Goal: Transaction & Acquisition: Book appointment/travel/reservation

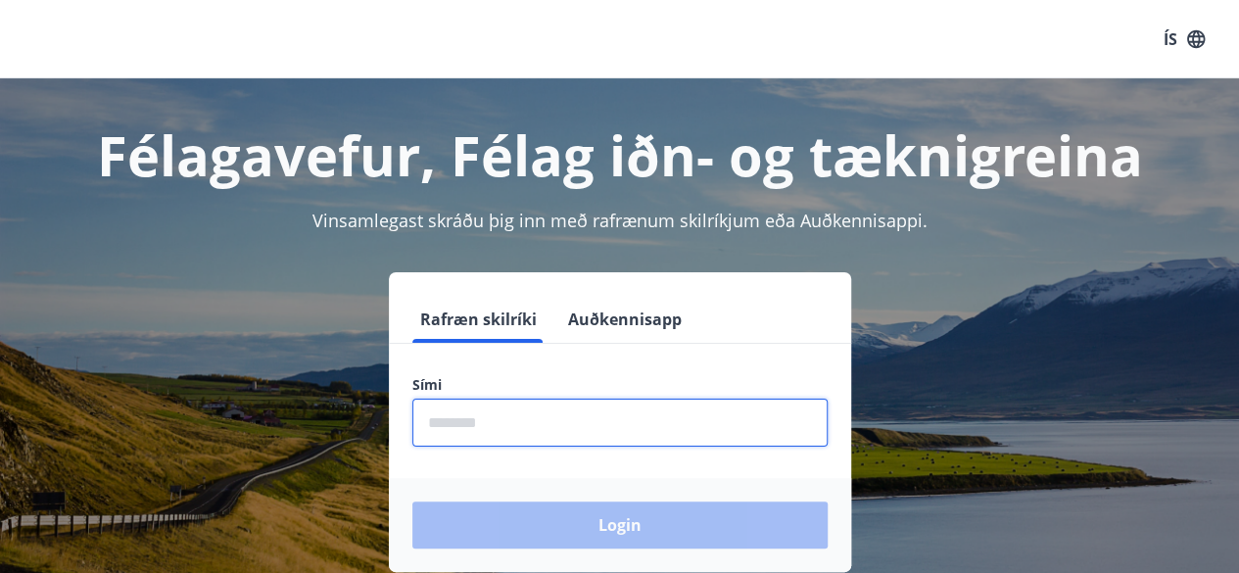
click at [722, 429] on input "phone" at bounding box center [619, 423] width 415 height 48
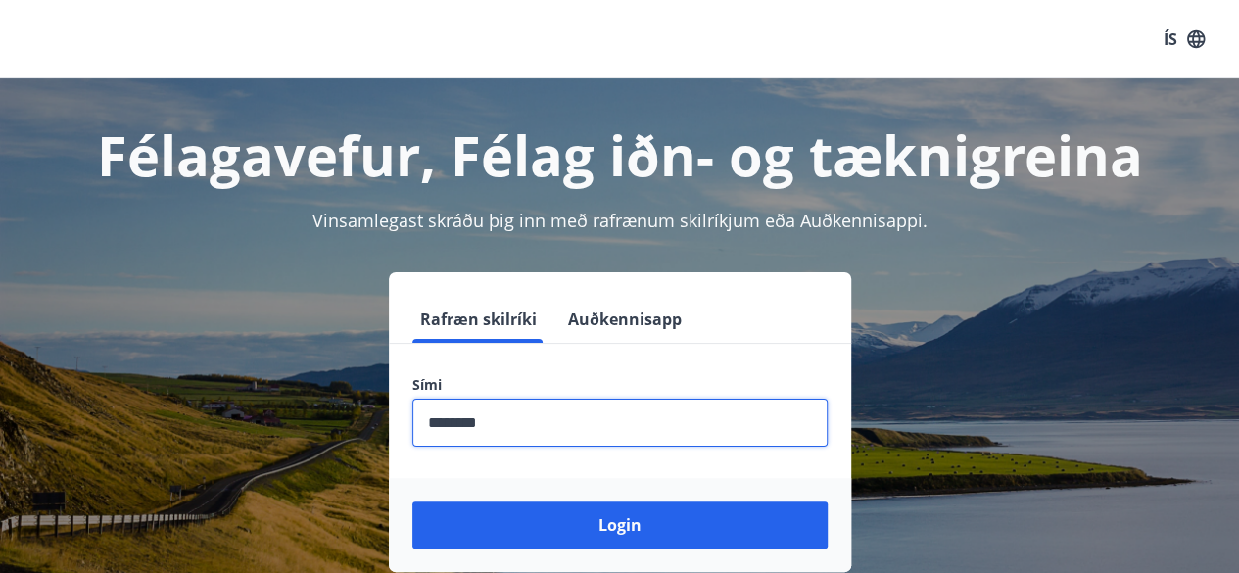
type input "********"
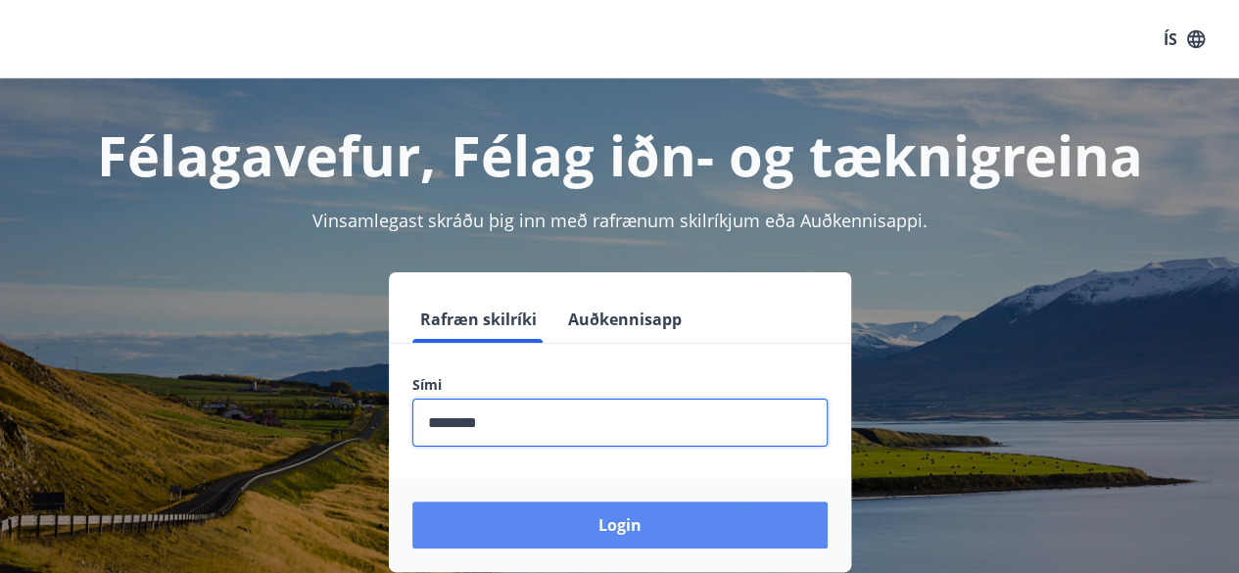
click at [517, 518] on button "Login" at bounding box center [619, 524] width 415 height 47
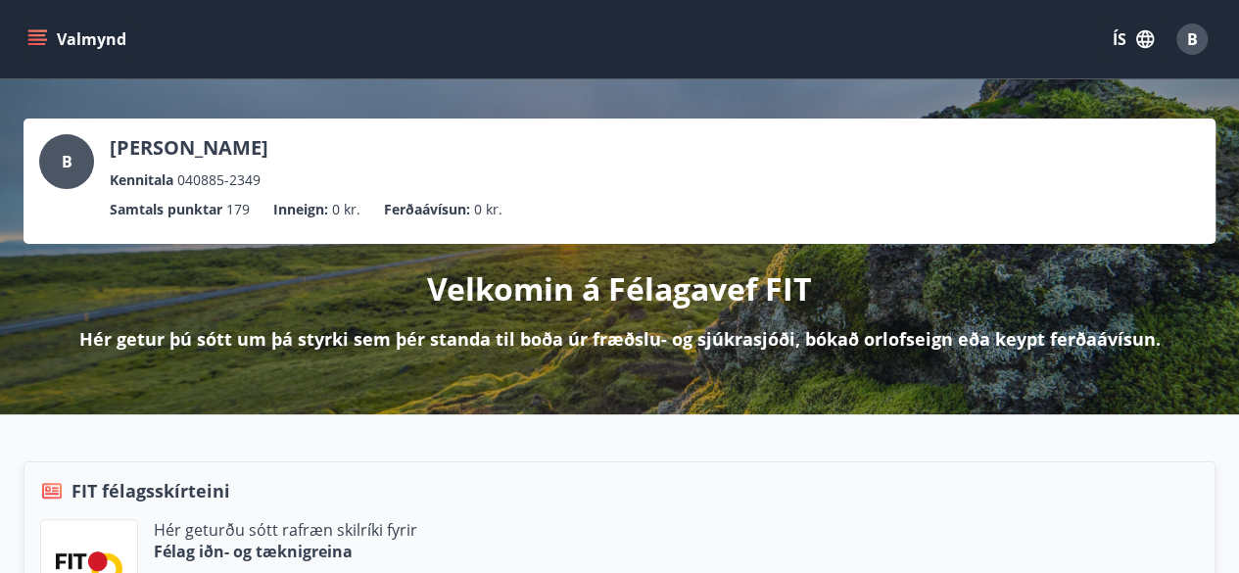
click at [39, 44] on icon "menu" at bounding box center [37, 44] width 18 height 2
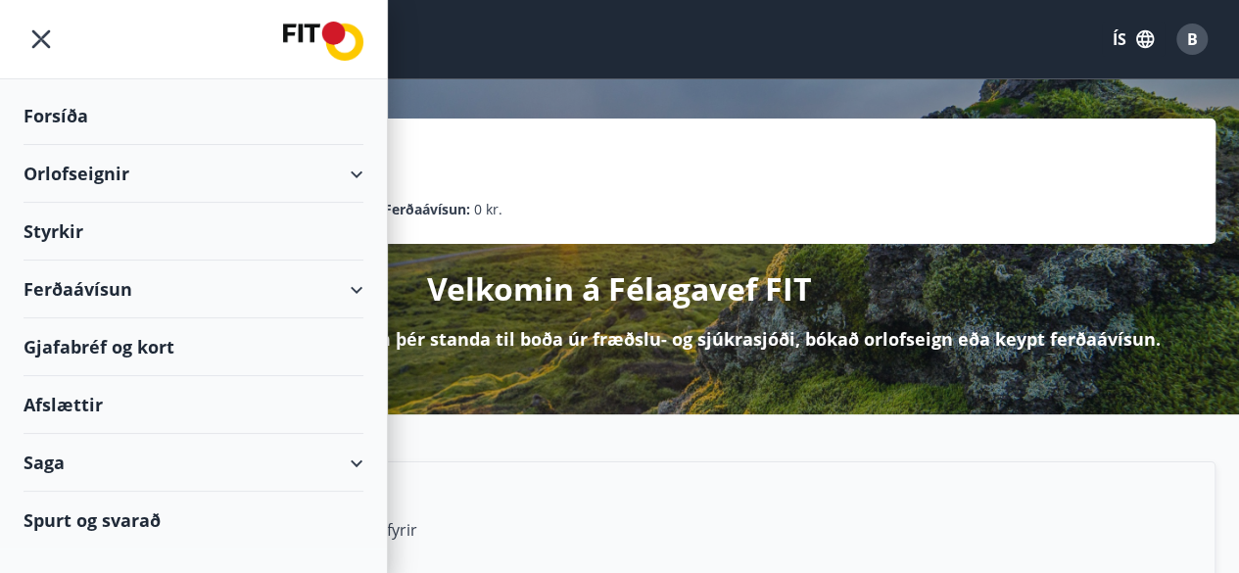
click at [89, 179] on div "Orlofseignir" at bounding box center [194, 174] width 340 height 58
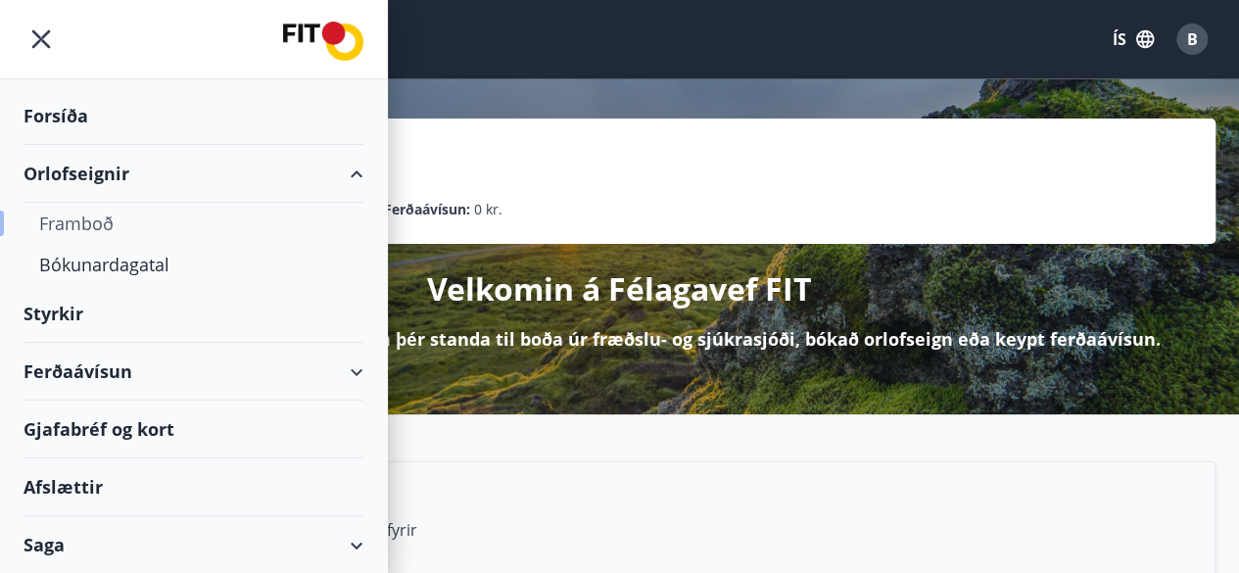
click at [81, 212] on div "Framboð" at bounding box center [193, 223] width 309 height 41
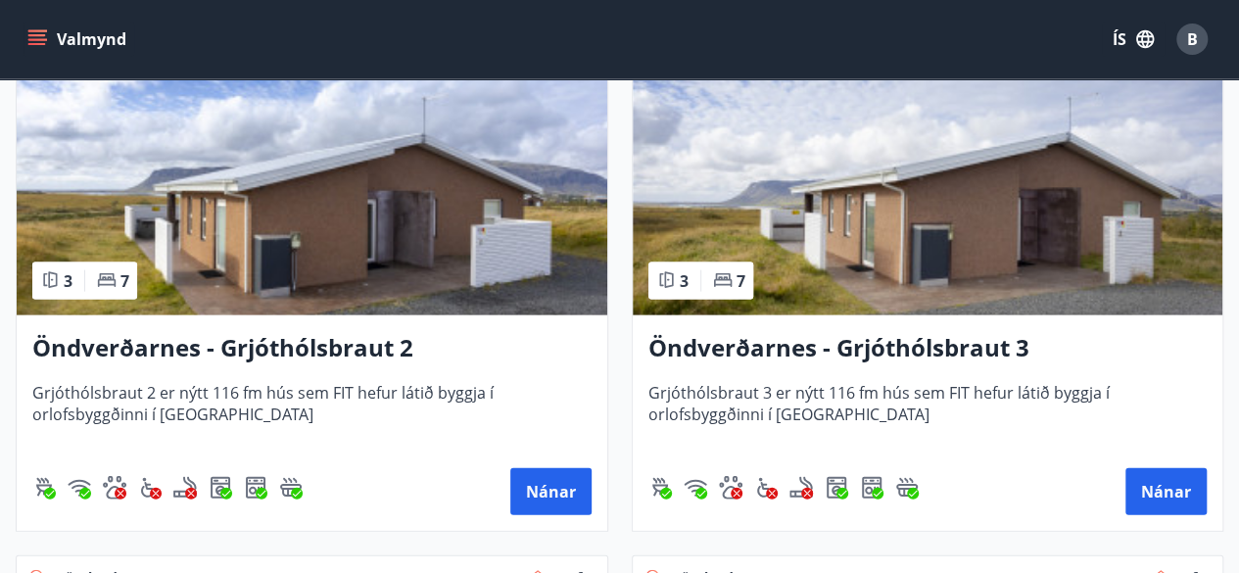
scroll to position [5720, 0]
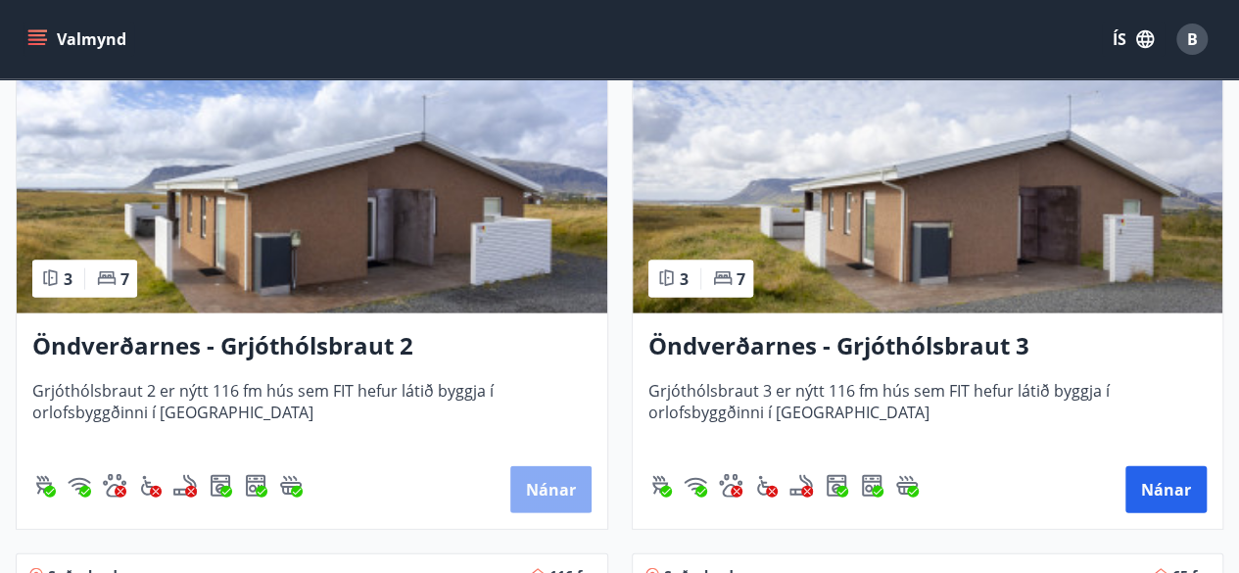
click at [561, 484] on button "Nánar" at bounding box center [550, 489] width 81 height 47
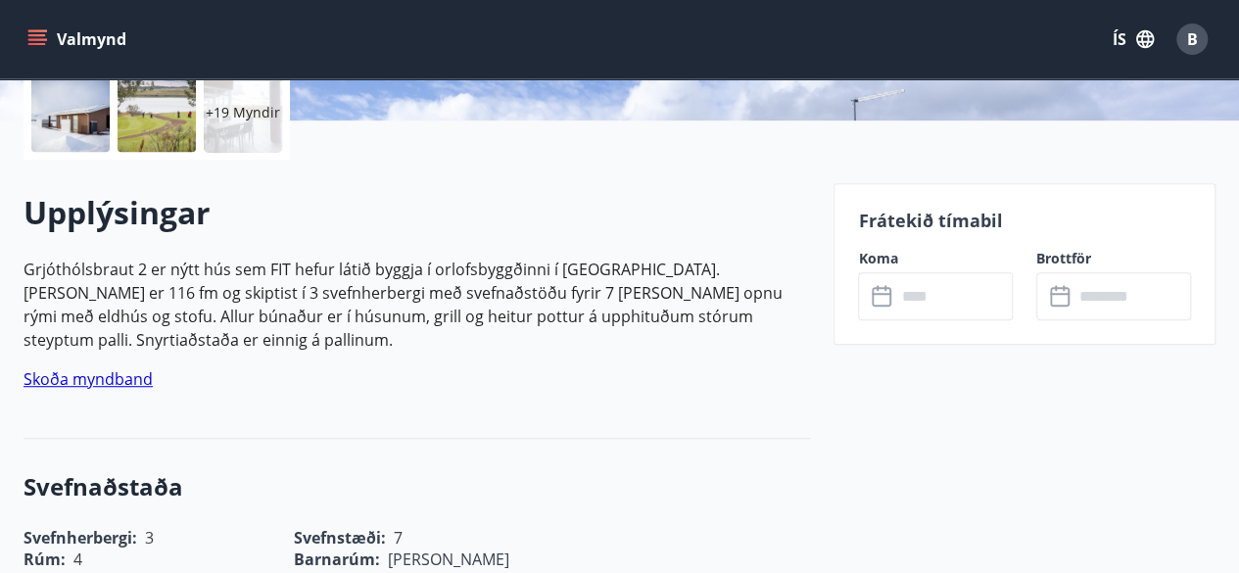
scroll to position [470, 0]
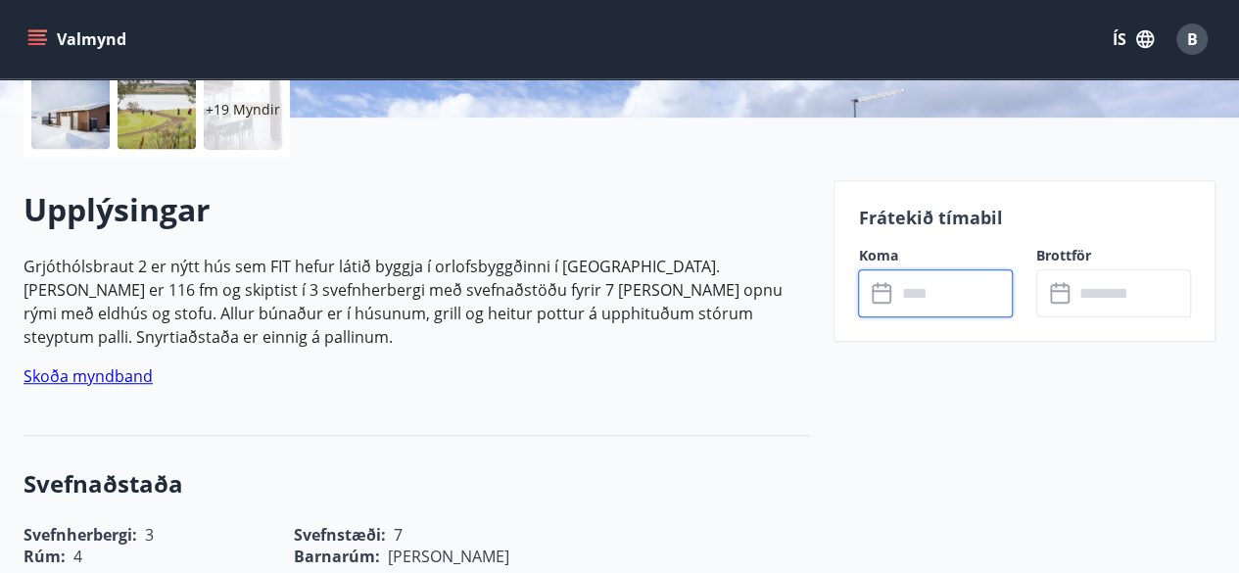
click at [949, 302] on input "text" at bounding box center [954, 293] width 118 height 48
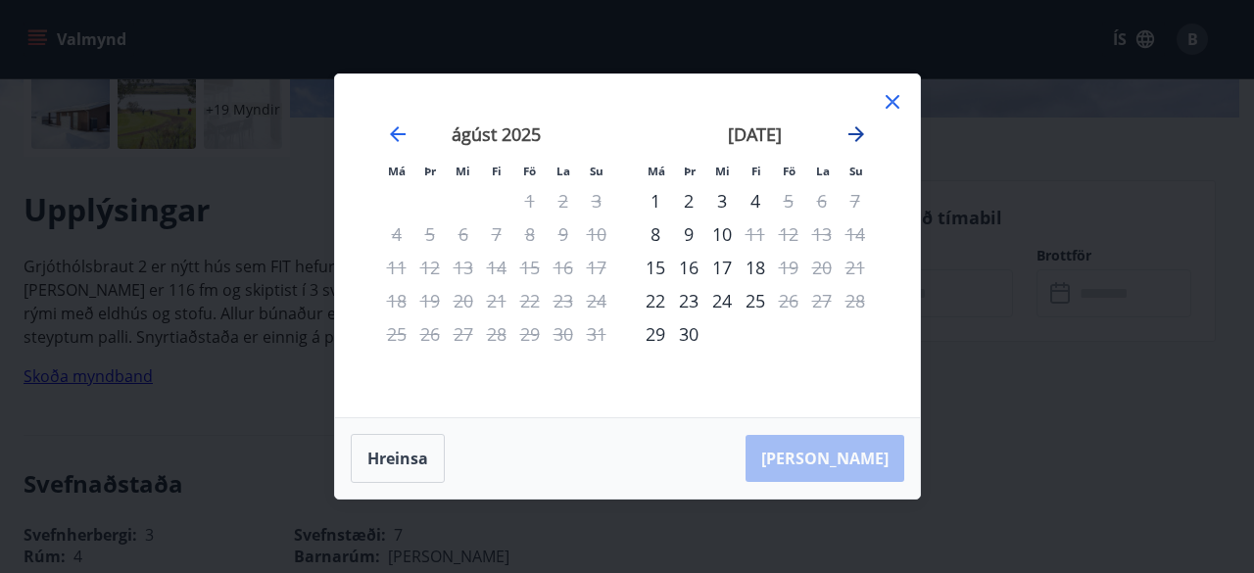
click at [855, 137] on icon "Move forward to switch to the next month." at bounding box center [856, 134] width 24 height 24
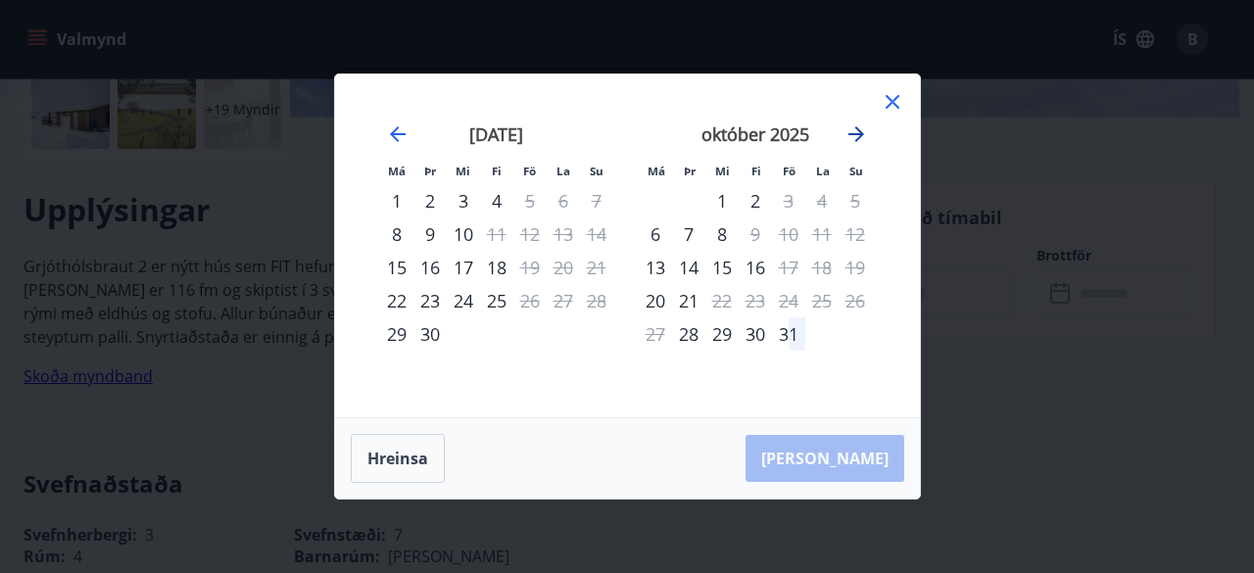
click at [855, 137] on icon "Move forward to switch to the next month." at bounding box center [856, 134] width 24 height 24
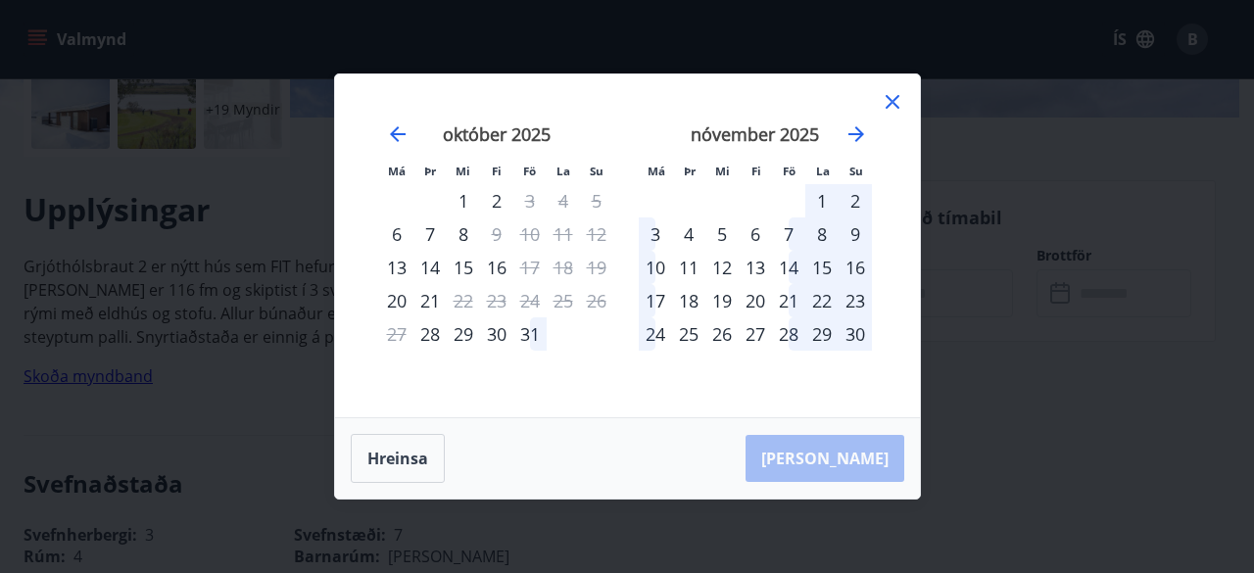
click at [788, 223] on div "7" at bounding box center [788, 233] width 33 height 33
click at [654, 272] on div "10" at bounding box center [655, 267] width 33 height 33
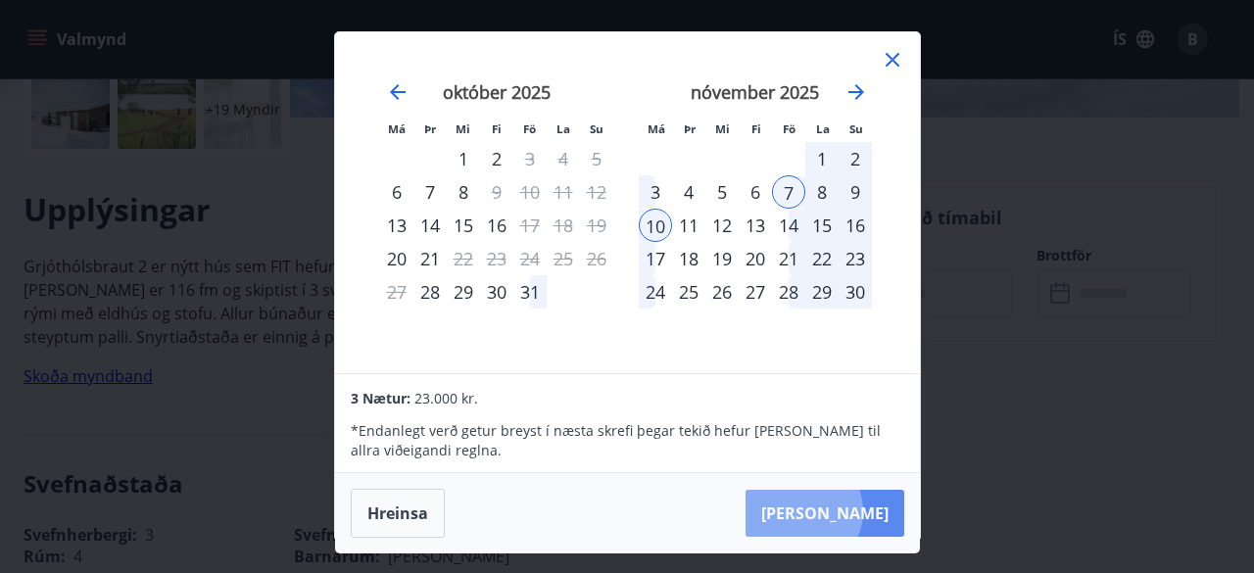
click at [863, 510] on button "[PERSON_NAME]" at bounding box center [824, 513] width 159 height 47
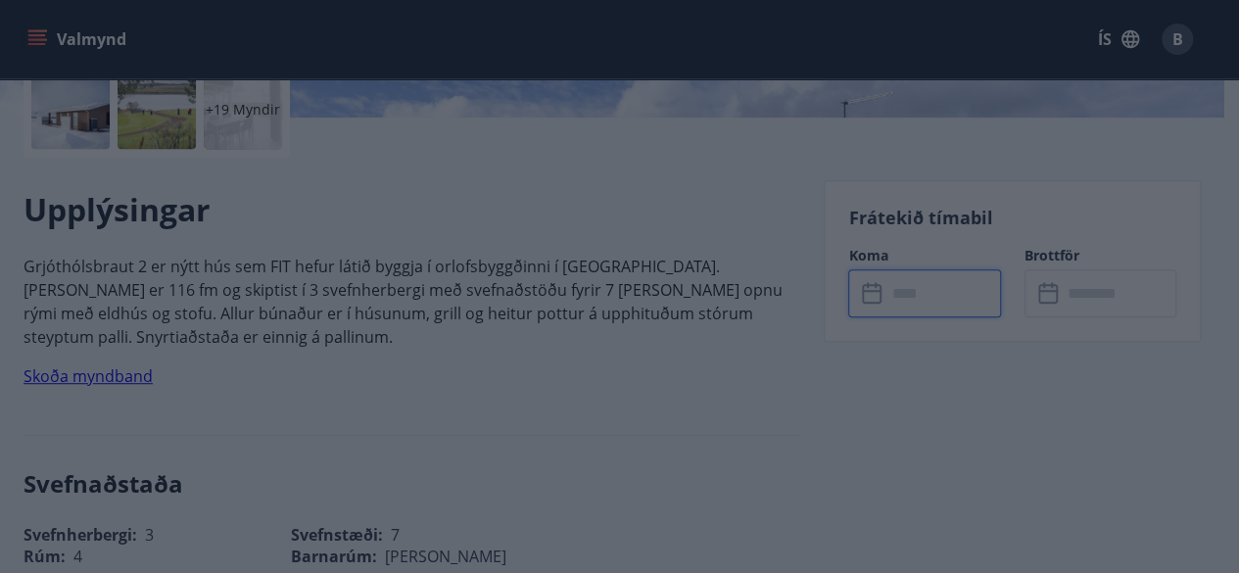
type input "******"
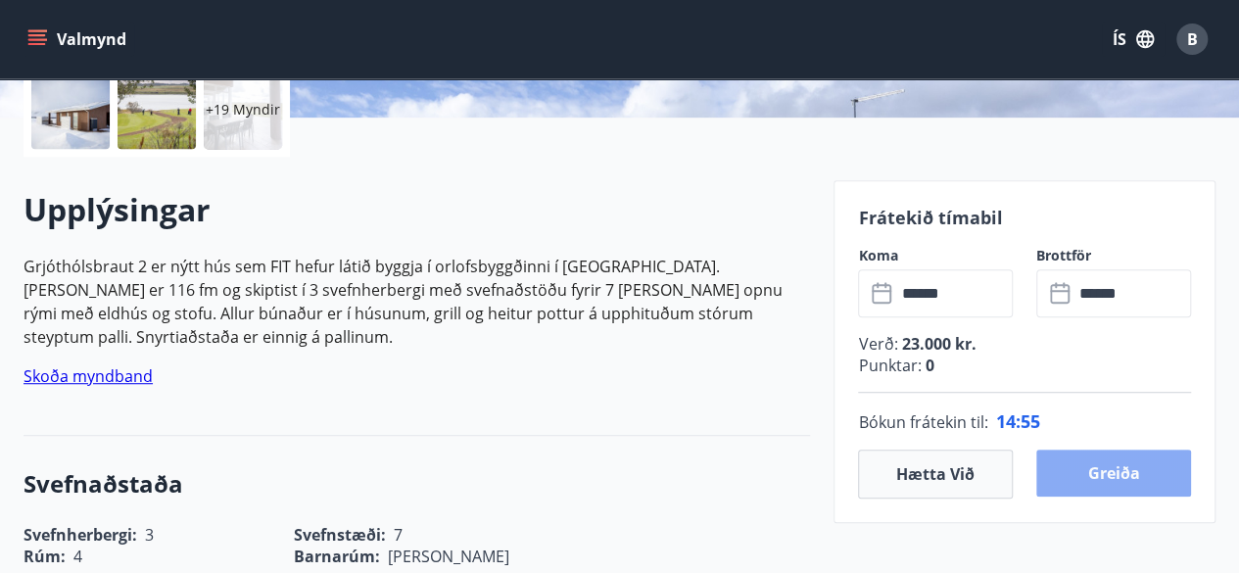
click at [1101, 469] on button "Greiða" at bounding box center [1113, 473] width 155 height 47
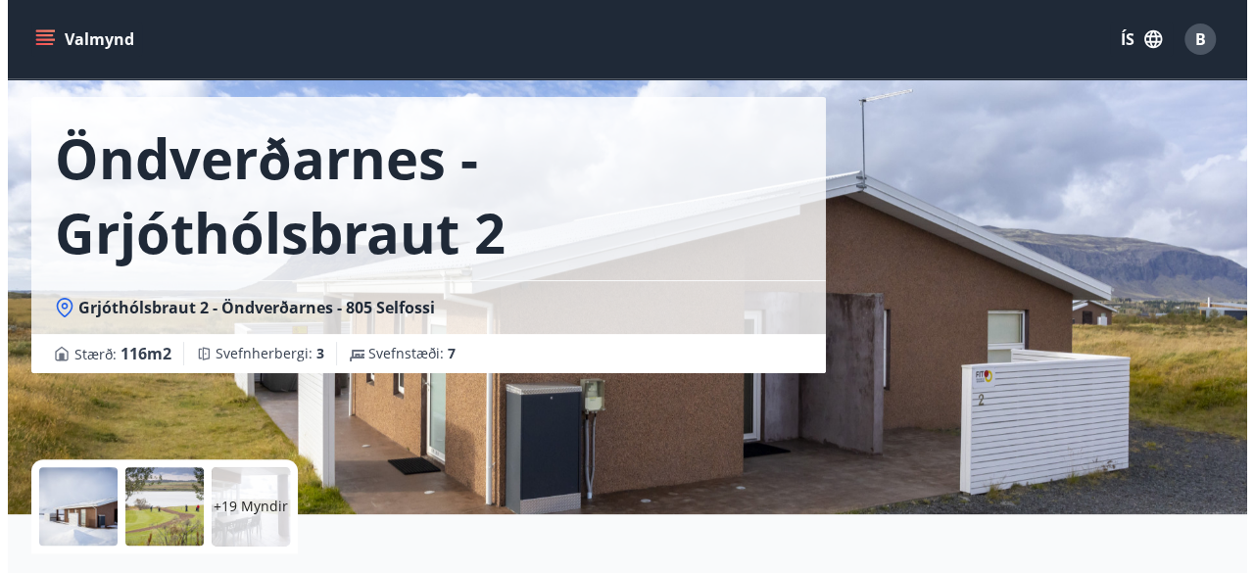
scroll to position [78, 0]
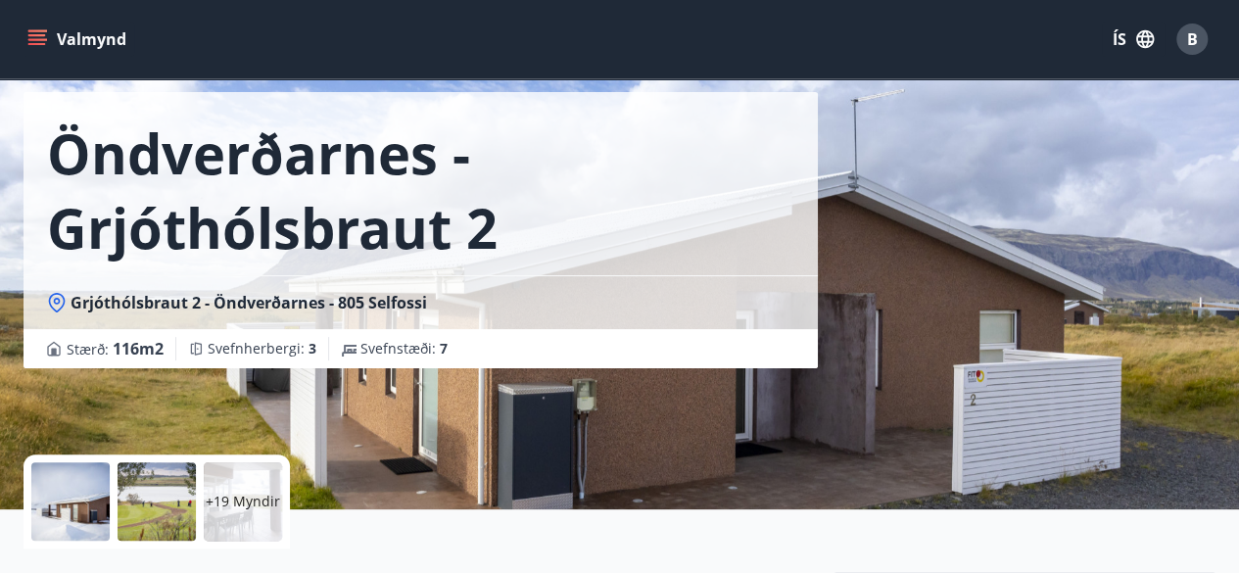
click at [98, 491] on div at bounding box center [70, 501] width 78 height 78
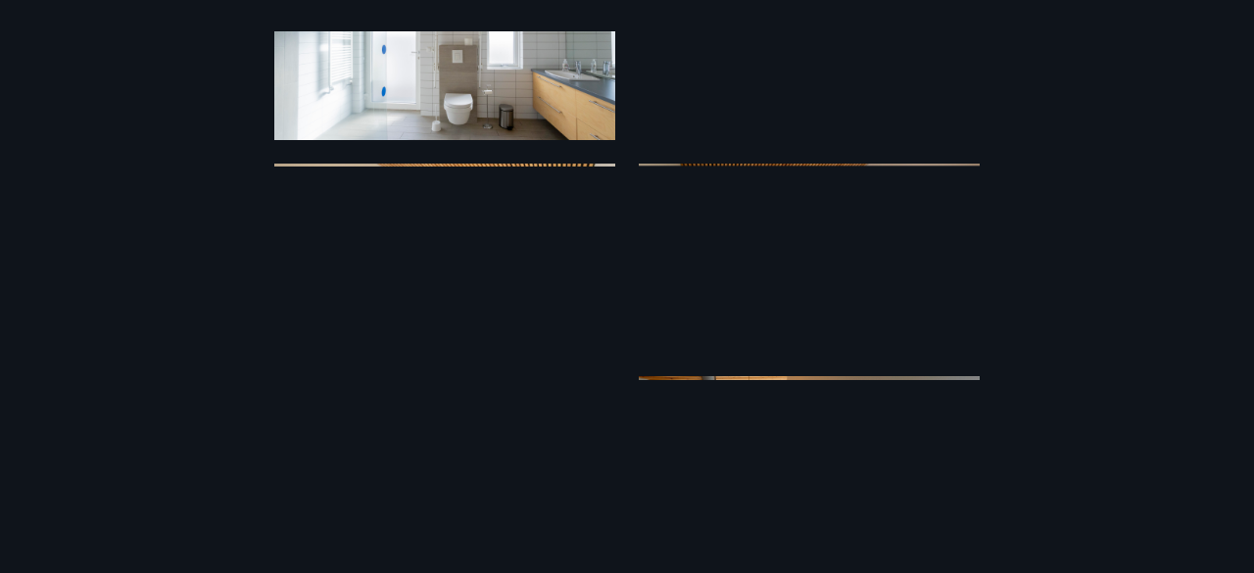
scroll to position [1007, 0]
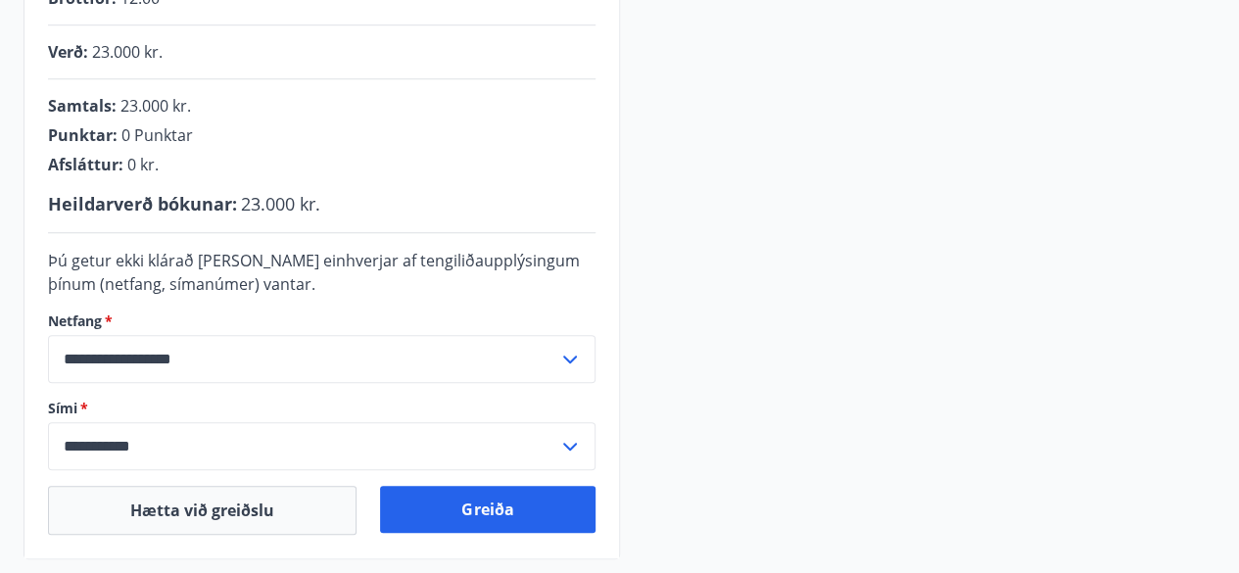
scroll to position [470, 0]
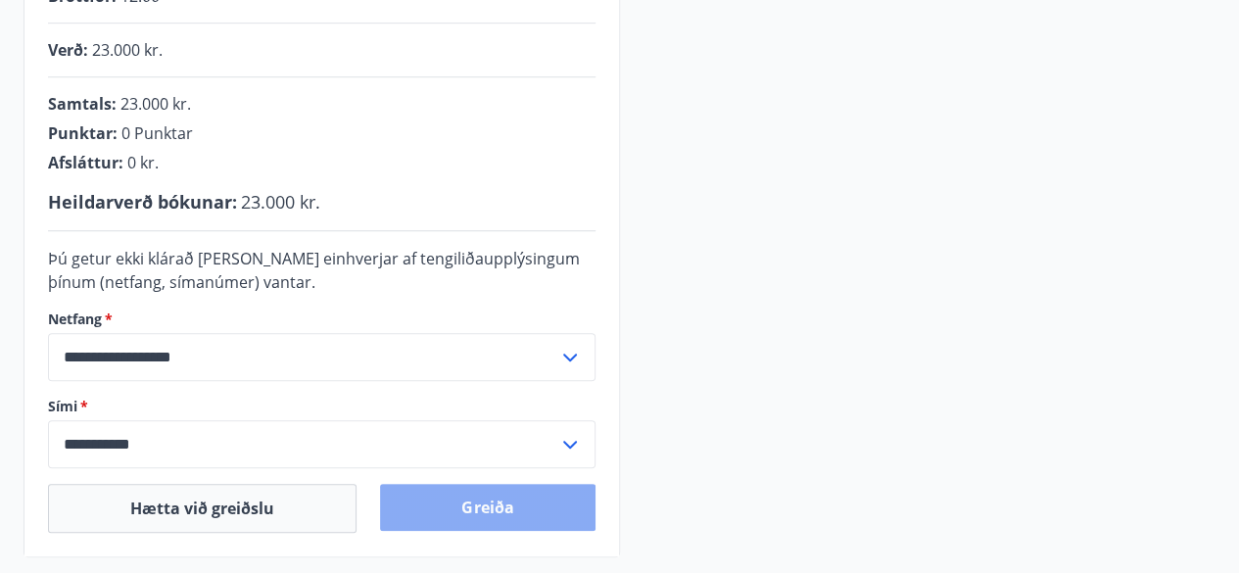
click at [507, 503] on button "Greiða" at bounding box center [487, 507] width 215 height 47
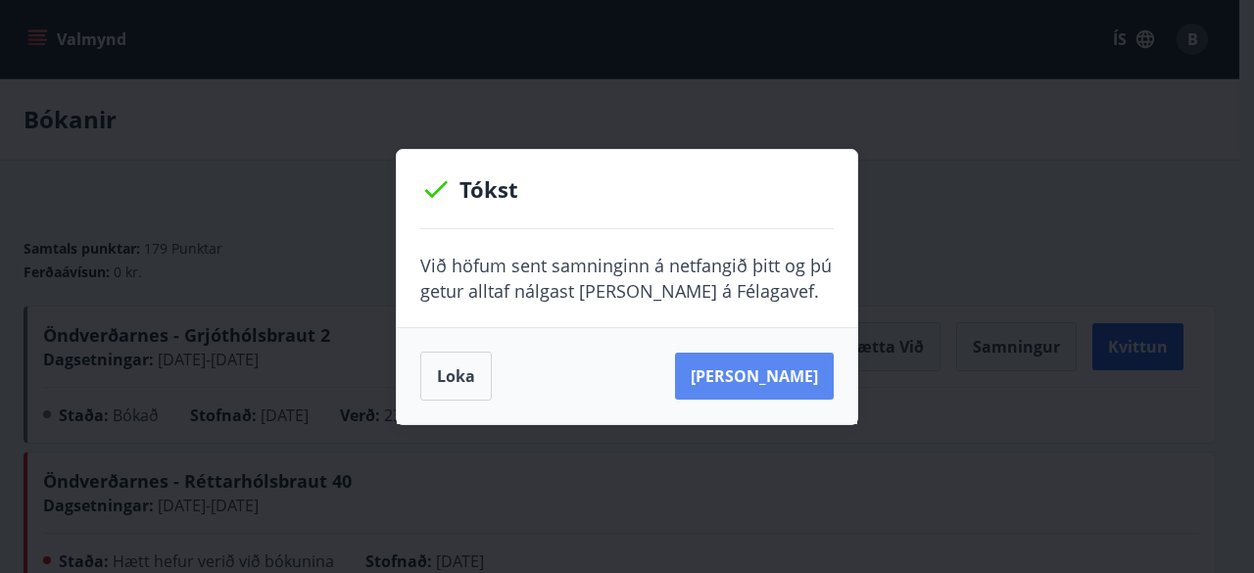
click at [783, 369] on button "[PERSON_NAME]" at bounding box center [754, 376] width 159 height 47
click at [459, 392] on button "Loka" at bounding box center [456, 376] width 72 height 49
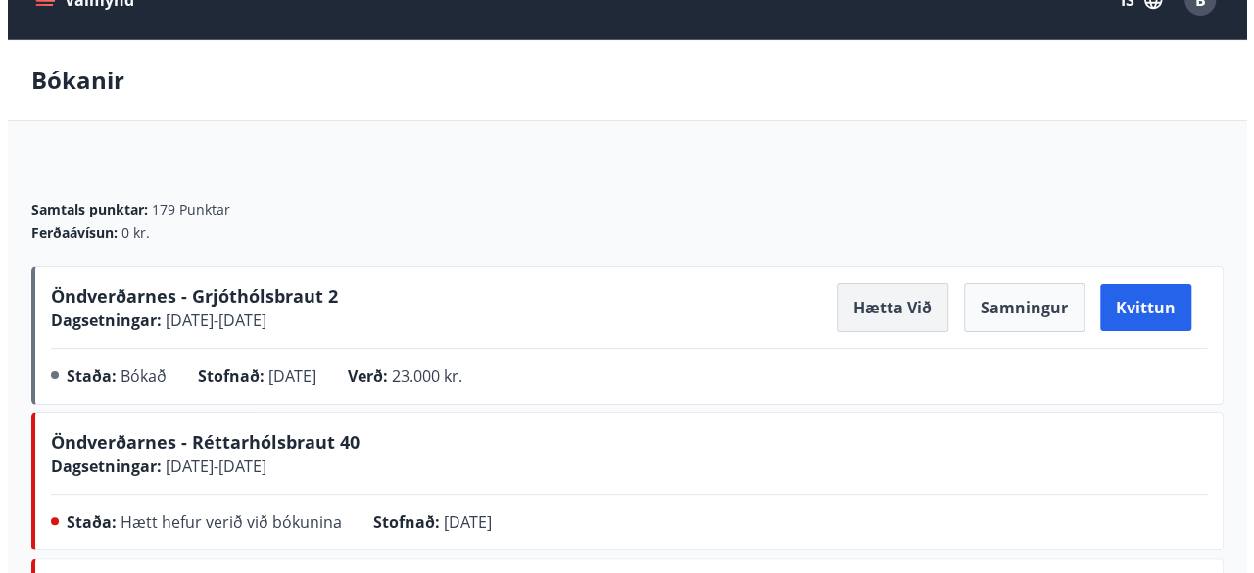
scroll to position [78, 0]
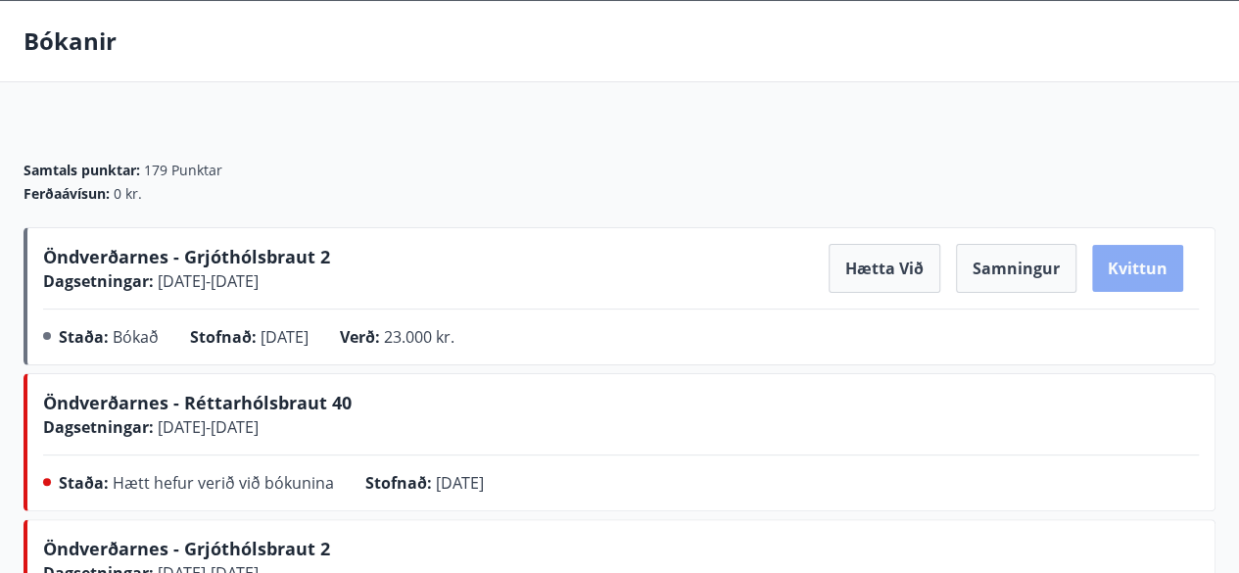
click at [1140, 263] on button "Kvittun" at bounding box center [1137, 268] width 91 height 47
